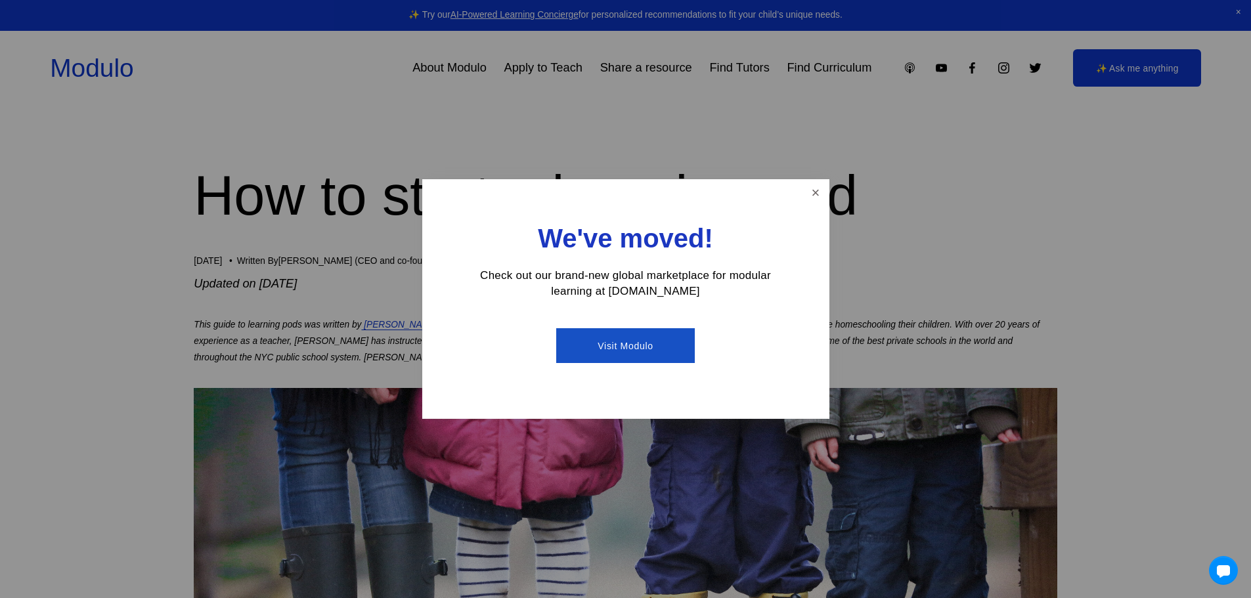
click at [616, 346] on link "Visit Modulo" at bounding box center [625, 345] width 139 height 35
click at [812, 189] on link "Close" at bounding box center [815, 192] width 23 height 23
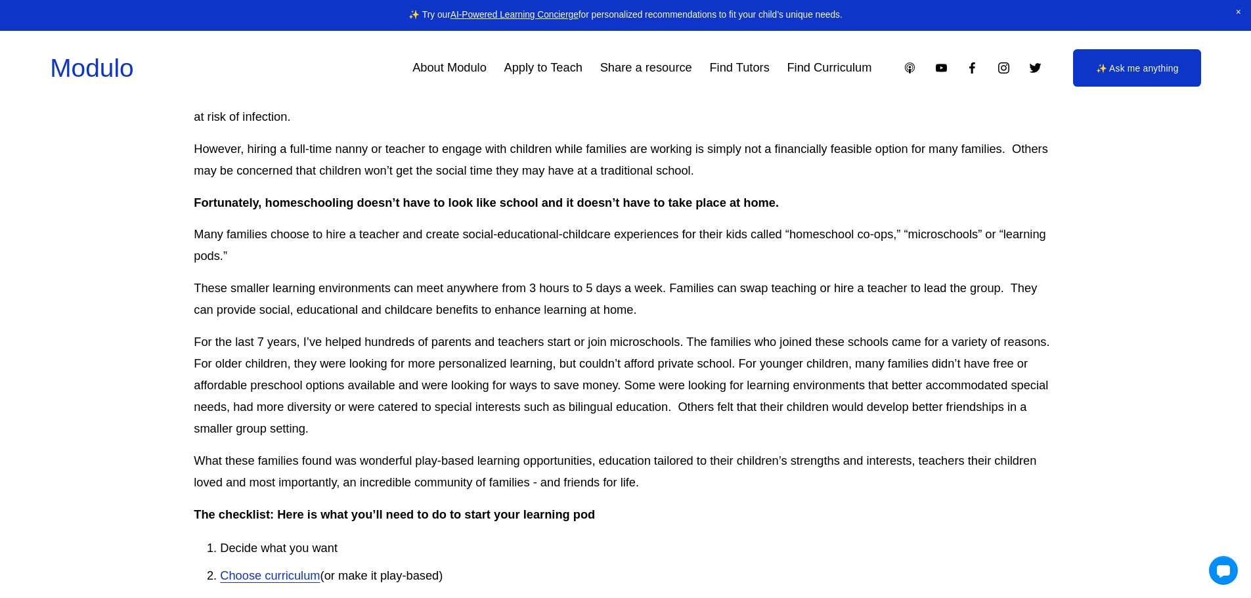
scroll to position [854, 0]
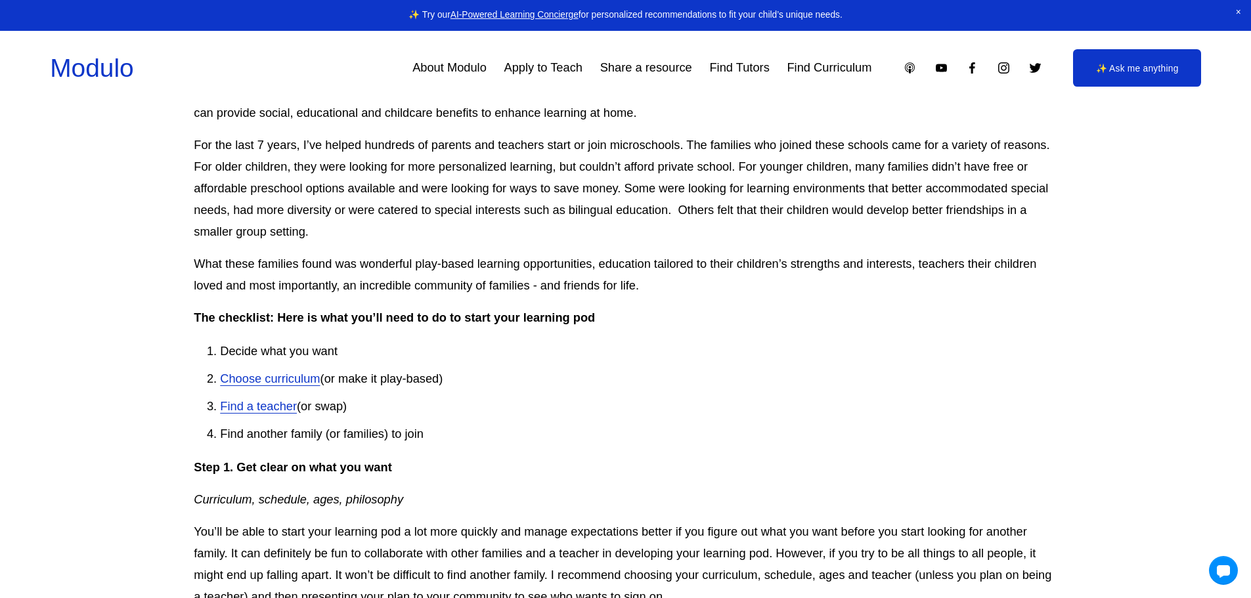
click at [254, 382] on link "Choose curriculum" at bounding box center [270, 379] width 100 height 14
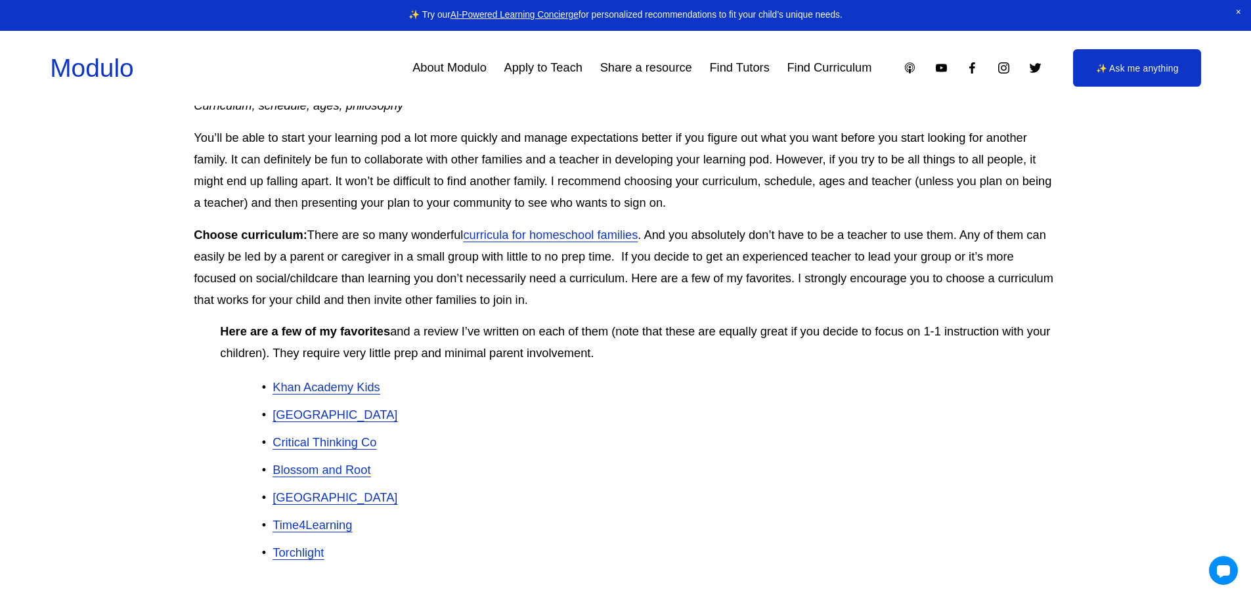
scroll to position [1314, 0]
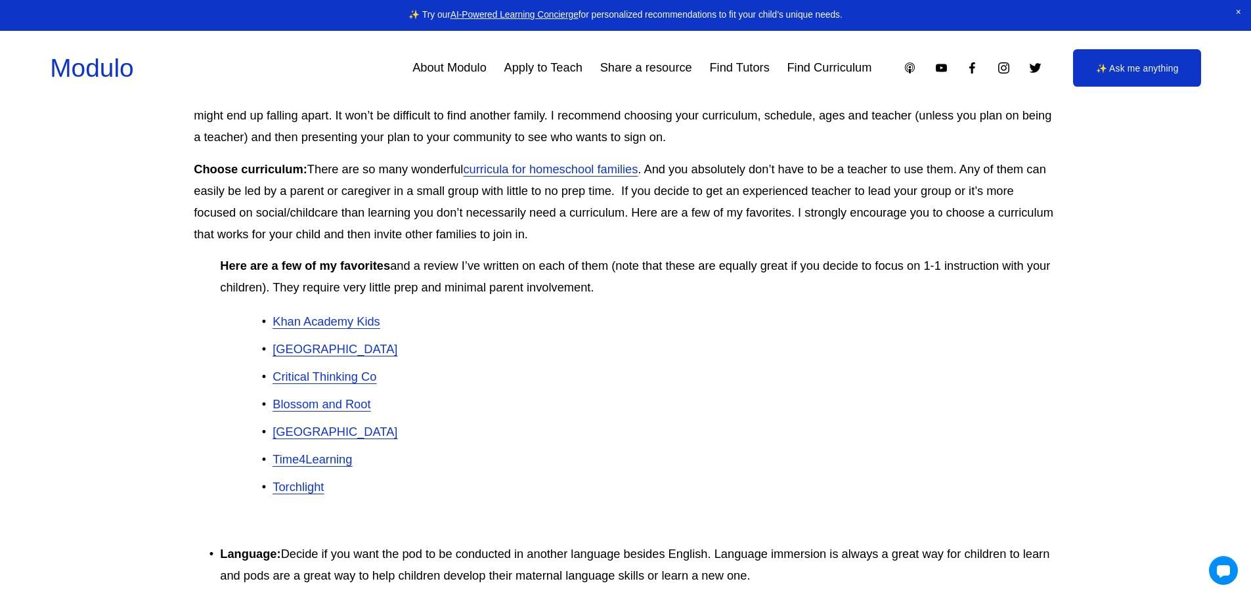
click at [325, 462] on span "Time4Learning" at bounding box center [312, 460] width 79 height 14
click at [319, 321] on span "Khan Academy Kids" at bounding box center [326, 322] width 107 height 14
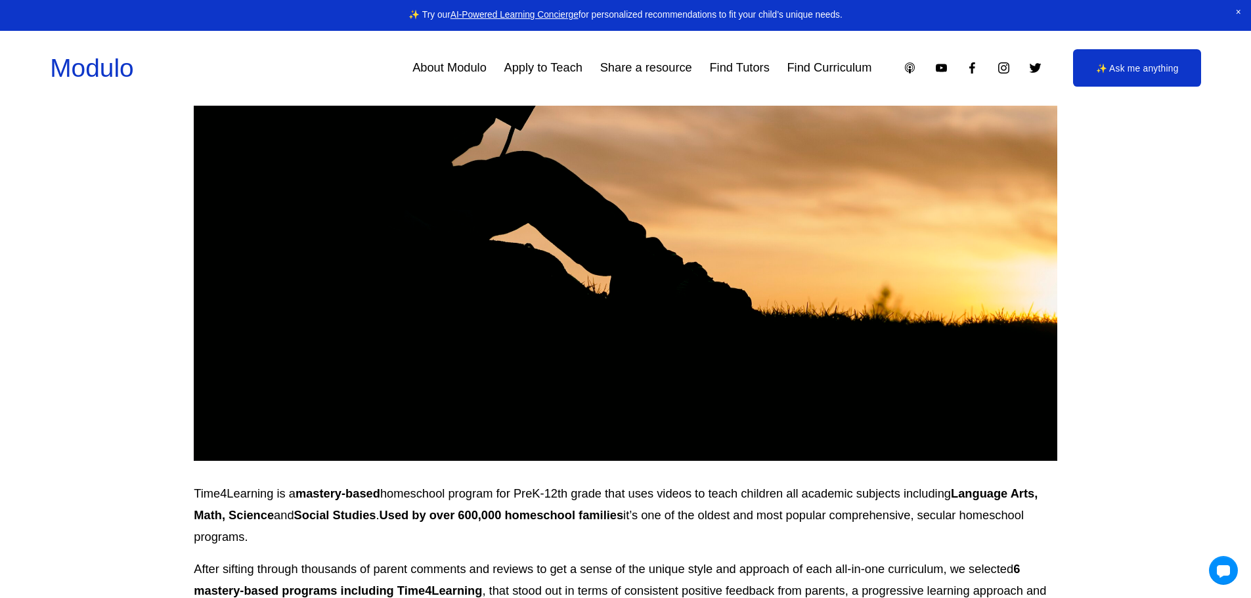
scroll to position [526, 0]
